Goal: Task Accomplishment & Management: Complete application form

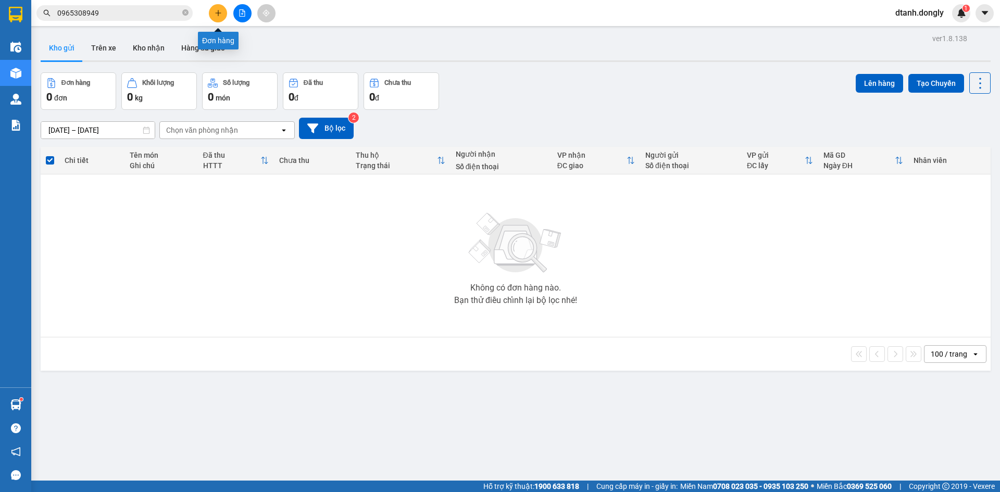
click at [218, 11] on button at bounding box center [218, 13] width 18 height 18
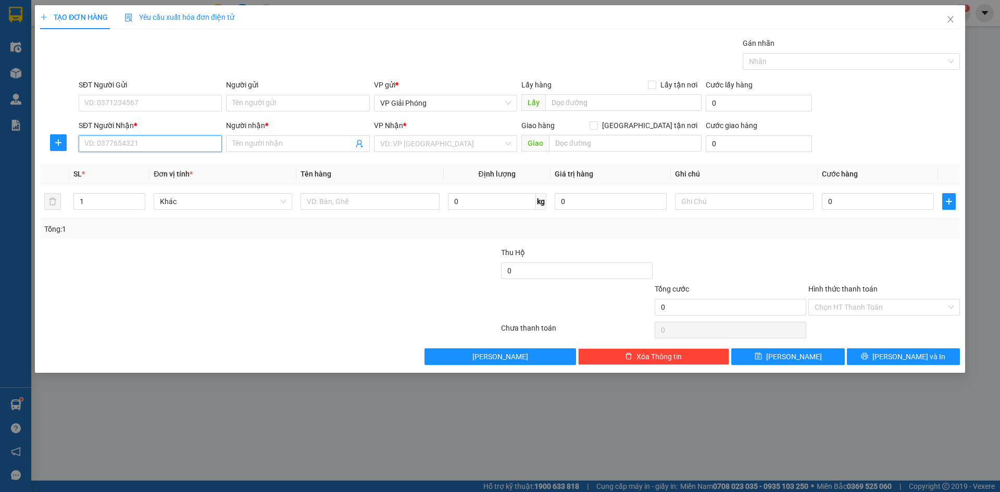
click at [126, 149] on input "SĐT Người Nhận *" at bounding box center [150, 143] width 143 height 17
click at [151, 147] on input "SĐT Người Nhận *" at bounding box center [150, 143] width 143 height 17
click at [159, 141] on input "SĐT Người Nhận *" at bounding box center [150, 143] width 143 height 17
click at [92, 143] on input "09373861889" at bounding box center [150, 143] width 143 height 17
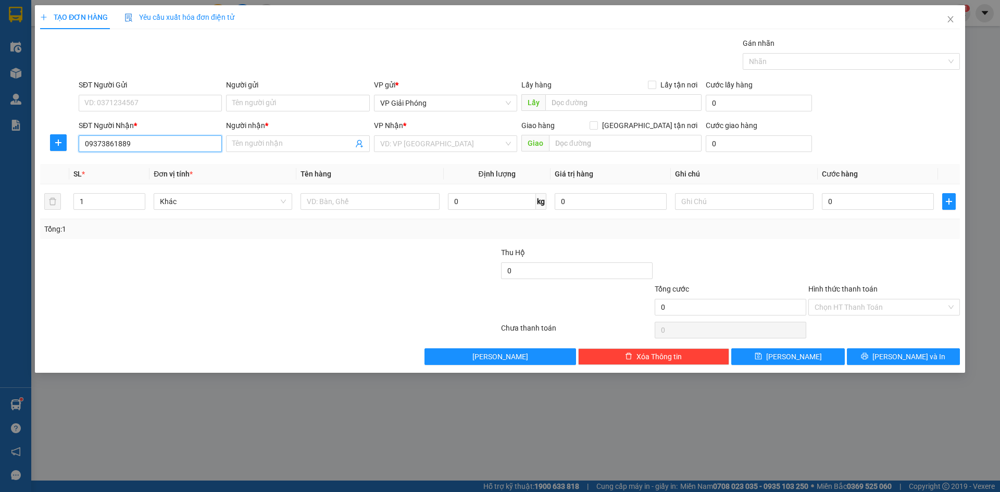
type input "0373861889"
click at [156, 161] on div "0373861889 - nụ cười" at bounding box center [150, 164] width 131 height 11
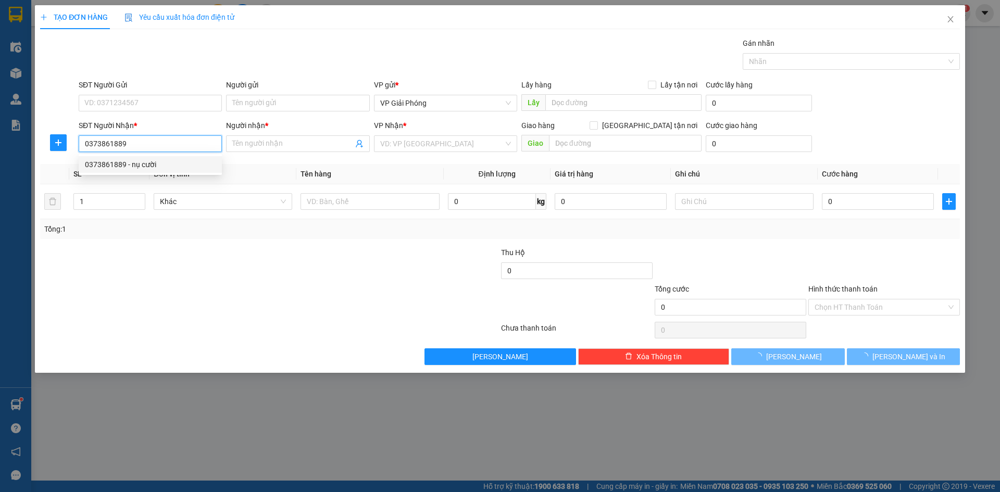
type input "nụ cười"
checkbox input "true"
type input "TRUNG CHÍNH"
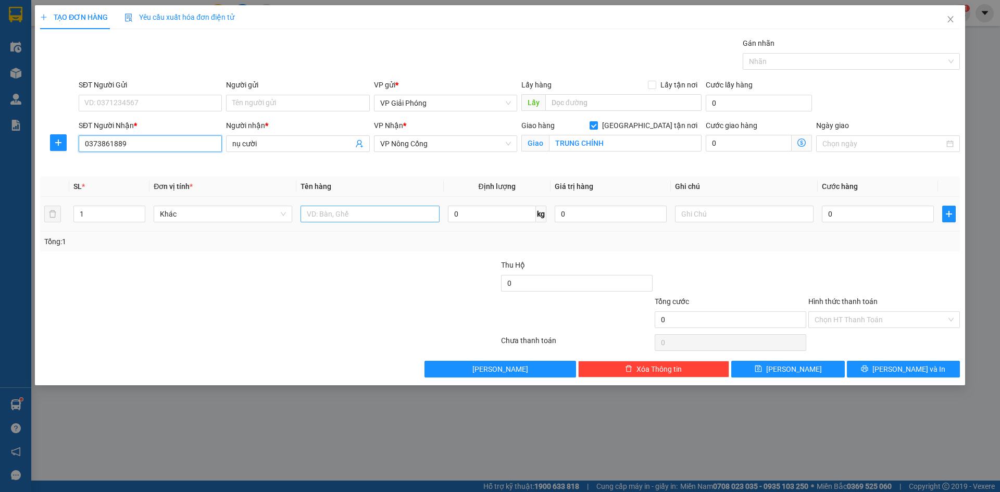
type input "0373861889"
click at [337, 208] on input "text" at bounding box center [370, 214] width 139 height 17
type input "HỘP"
click at [835, 196] on table "SL * Đơn vị tính * Tên hàng Định lượng Giá trị hàng Ghi chú Cước hàng 1 Khác HỘ…" at bounding box center [500, 204] width 920 height 55
click at [833, 210] on input "0" at bounding box center [878, 214] width 112 height 17
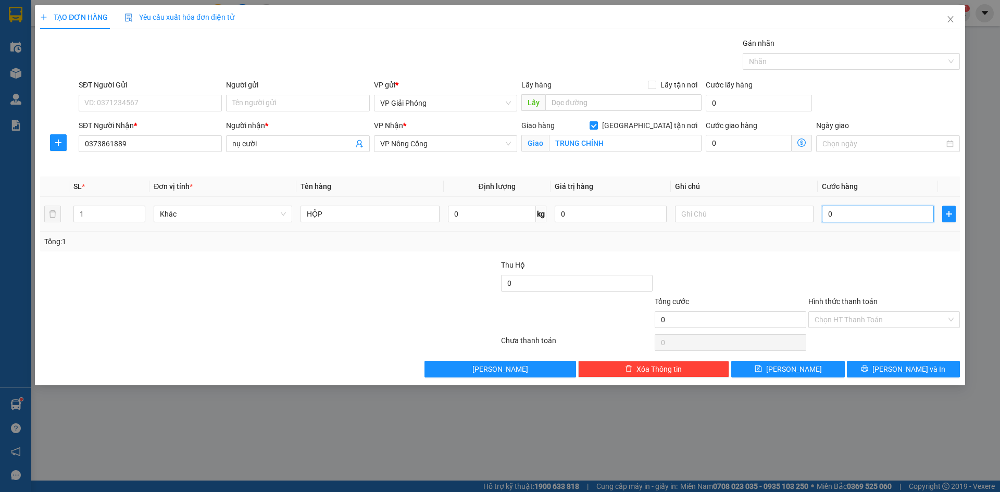
type input "3"
type input "30"
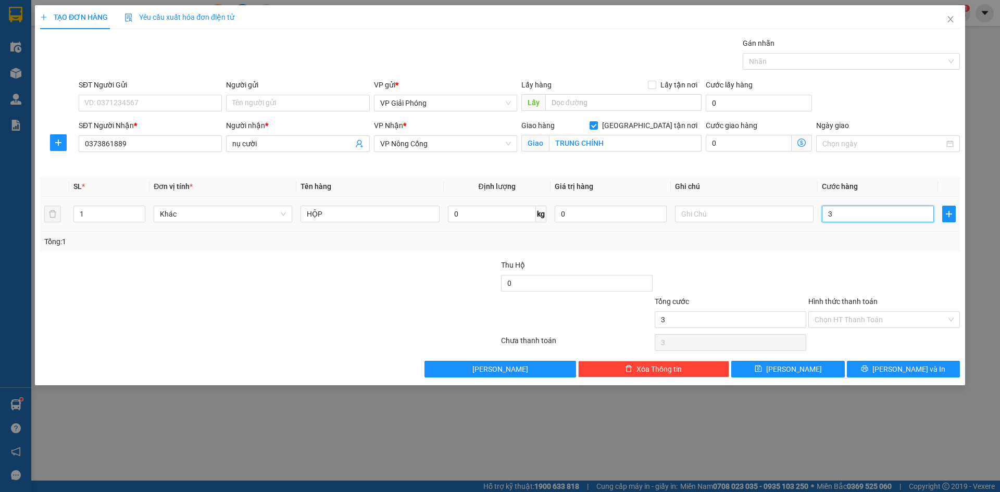
type input "30"
click at [781, 61] on div at bounding box center [846, 61] width 202 height 13
type input "30.000"
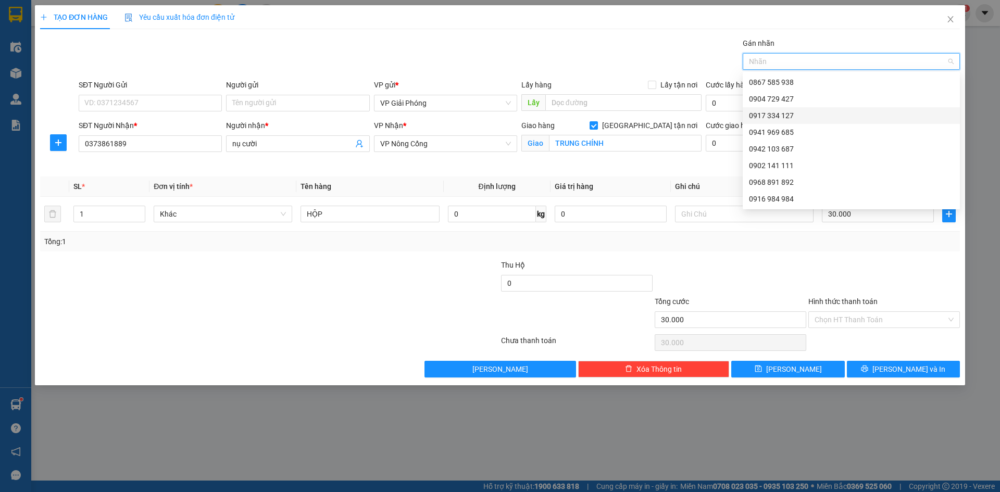
click at [786, 117] on div "0917 334 127" at bounding box center [851, 115] width 205 height 11
click at [873, 318] on input "Hình thức thanh toán" at bounding box center [881, 320] width 132 height 16
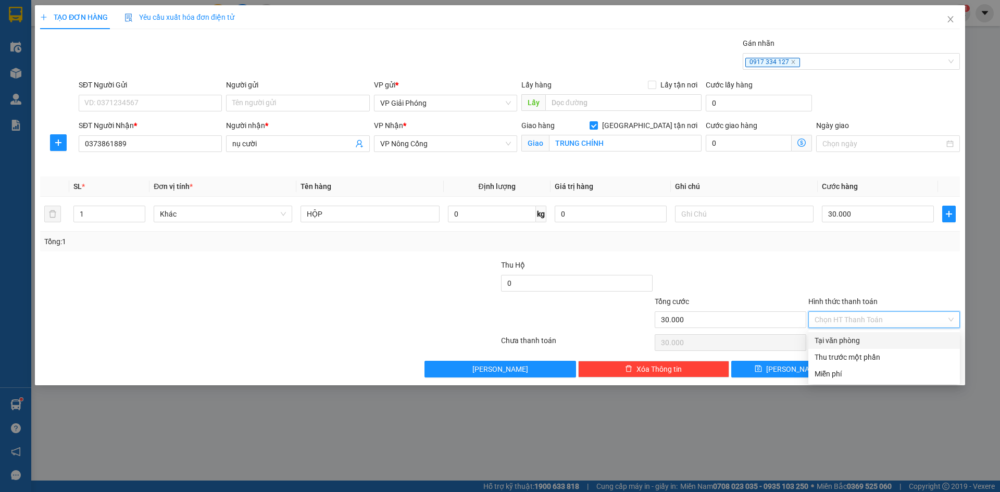
drag, startPoint x: 877, startPoint y: 338, endPoint x: 887, endPoint y: 353, distance: 17.3
click at [877, 339] on div "Tại văn phòng" at bounding box center [884, 340] width 139 height 11
type input "0"
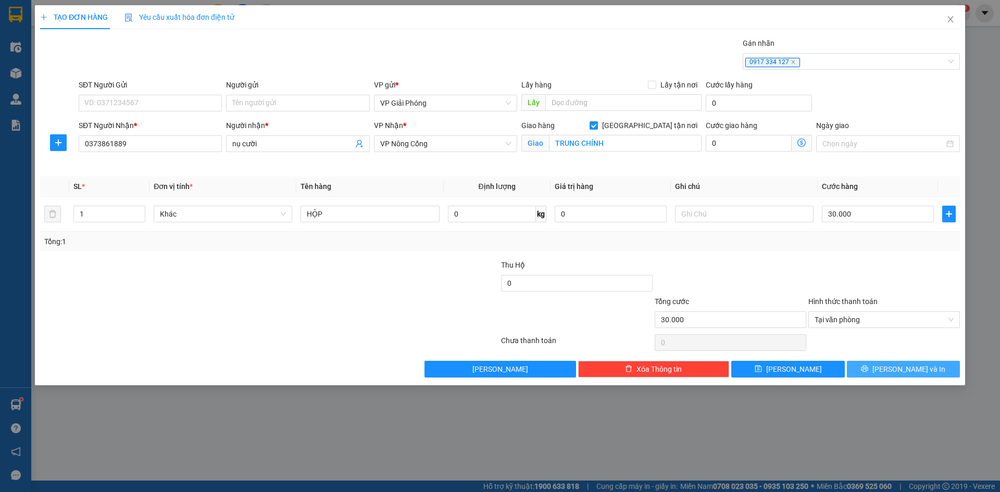
click at [892, 364] on button "[PERSON_NAME] và In" at bounding box center [903, 369] width 113 height 17
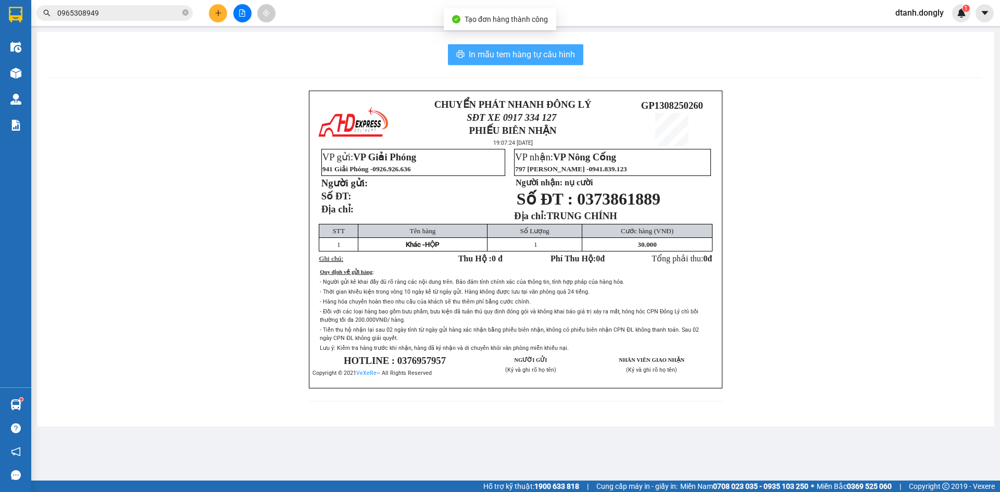
drag, startPoint x: 500, startPoint y: 58, endPoint x: 545, endPoint y: 68, distance: 46.8
click at [501, 58] on span "In mẫu tem hàng tự cấu hình" at bounding box center [522, 54] width 106 height 13
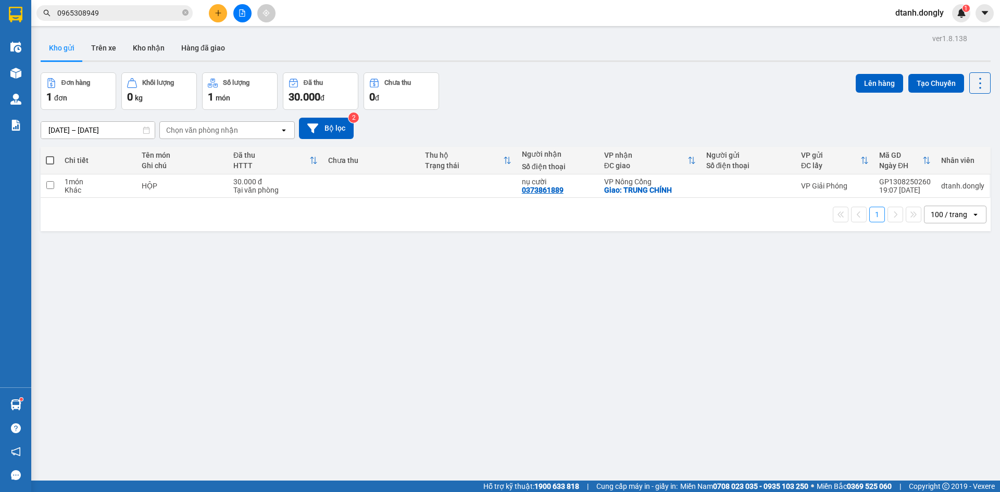
click at [145, 14] on input "0965308949" at bounding box center [118, 12] width 123 height 11
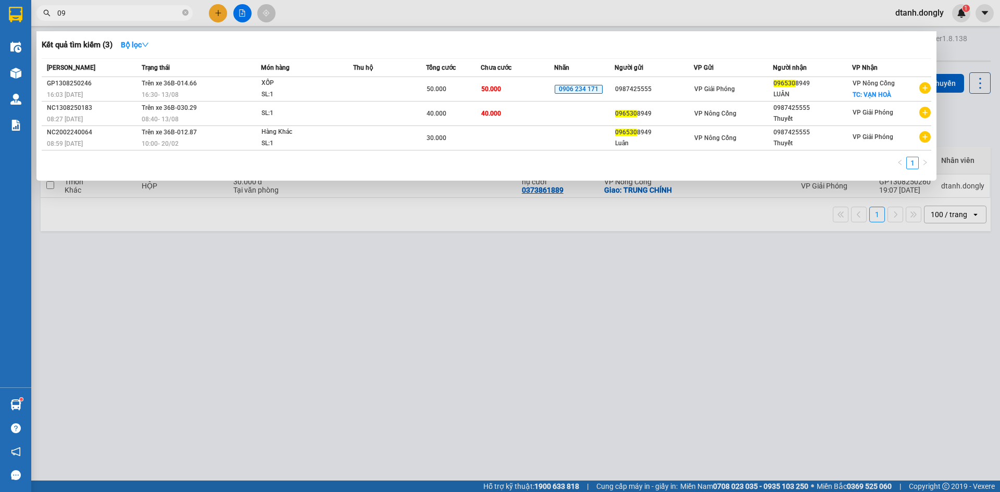
type input "0"
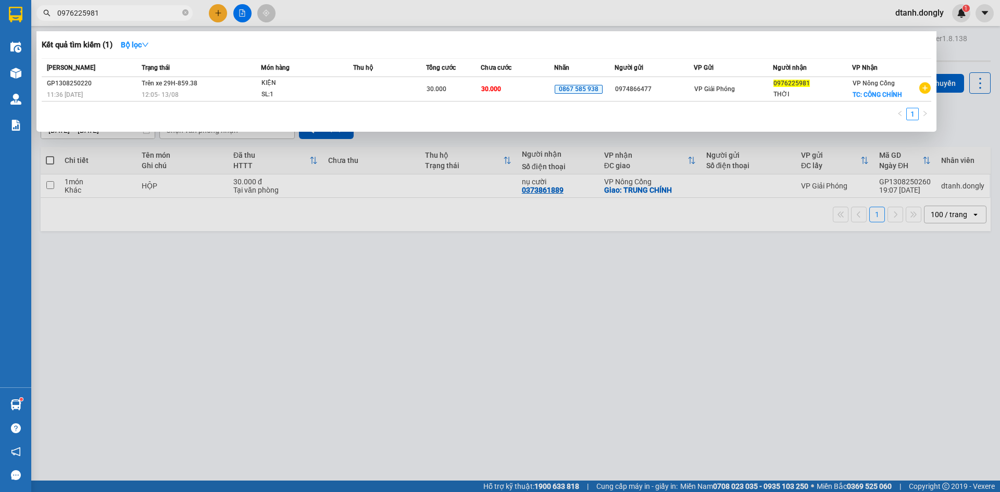
type input "0976225981"
